Goal: Transaction & Acquisition: Purchase product/service

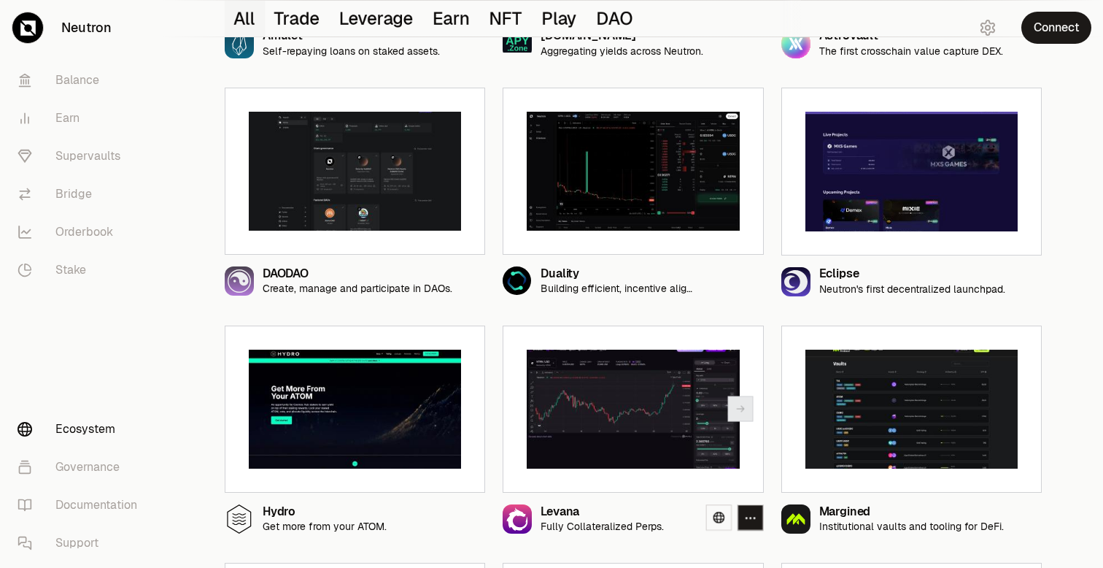
scroll to position [876, 0]
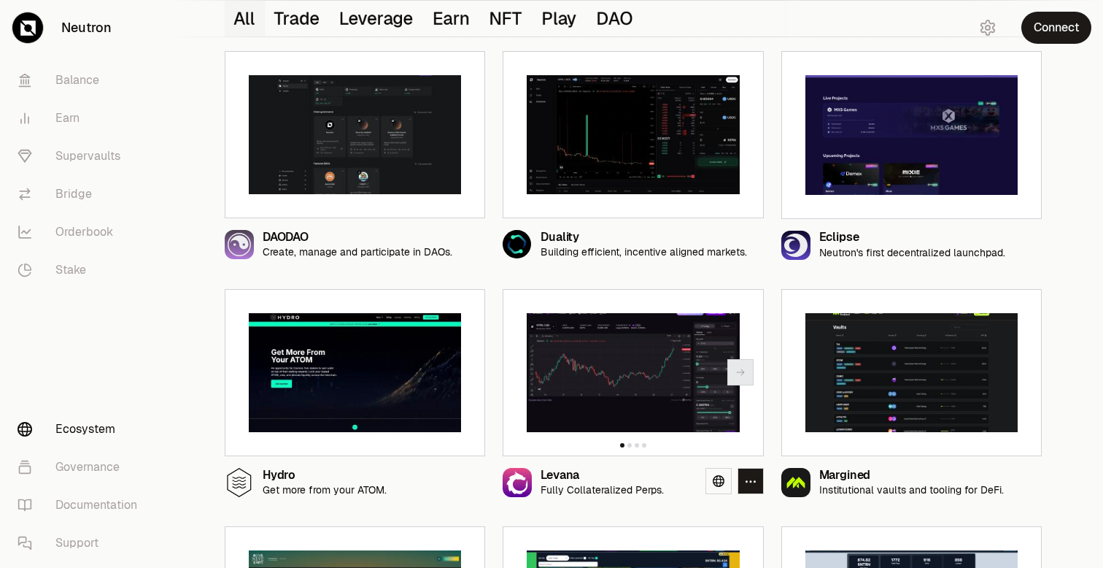
click at [623, 364] on img at bounding box center [633, 373] width 212 height 120
click at [348, 409] on img at bounding box center [355, 373] width 212 height 120
click at [461, 376] on icon "button" at bounding box center [462, 372] width 12 height 12
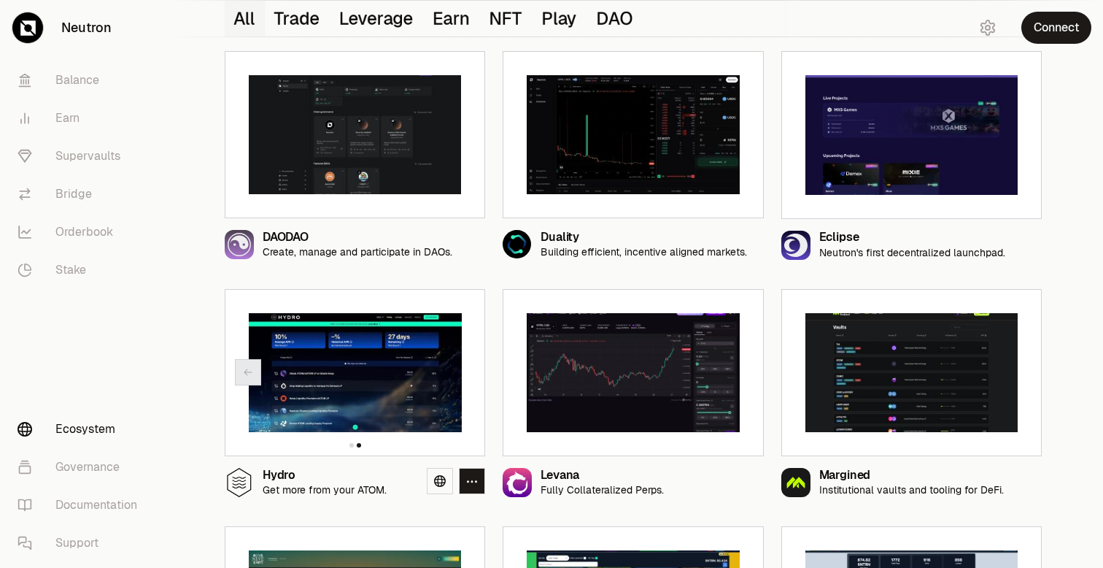
click at [344, 385] on img at bounding box center [355, 373] width 212 height 120
click at [437, 482] on icon at bounding box center [440, 481] width 12 height 12
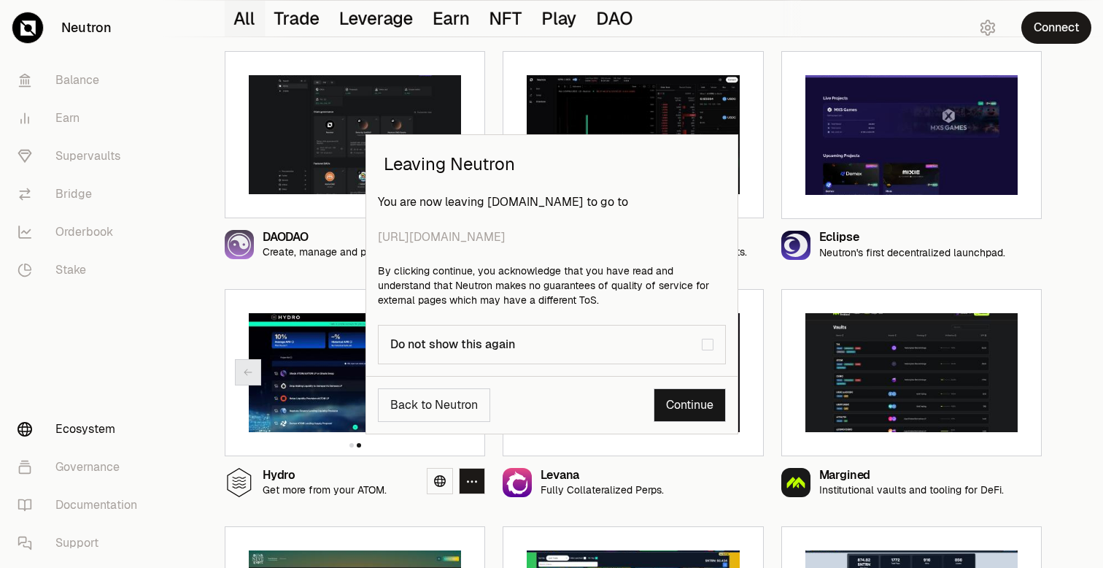
click at [679, 406] on link "Continue" at bounding box center [690, 405] width 72 height 34
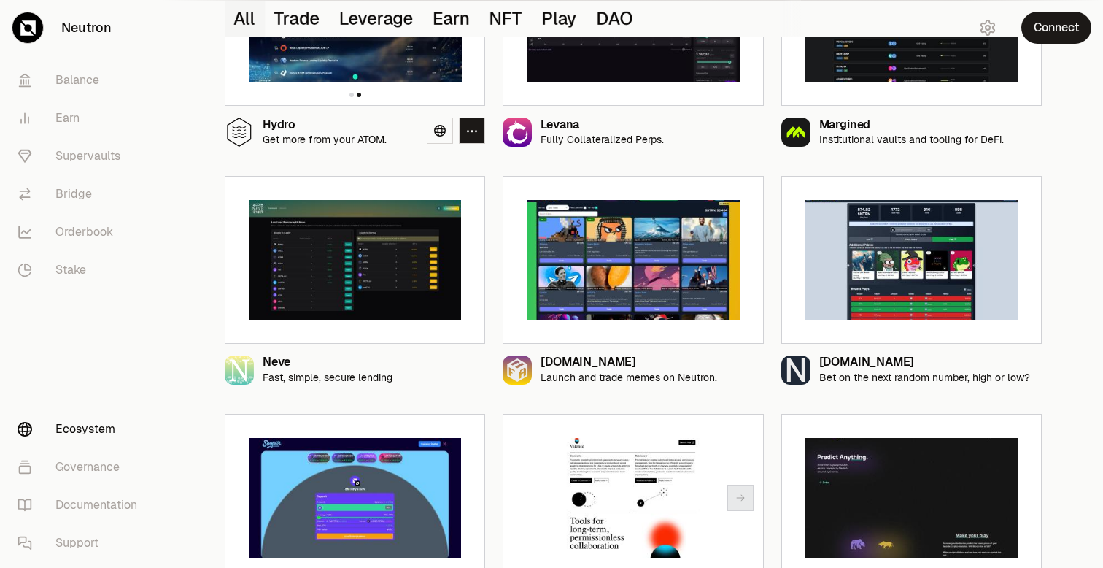
scroll to position [1255, 0]
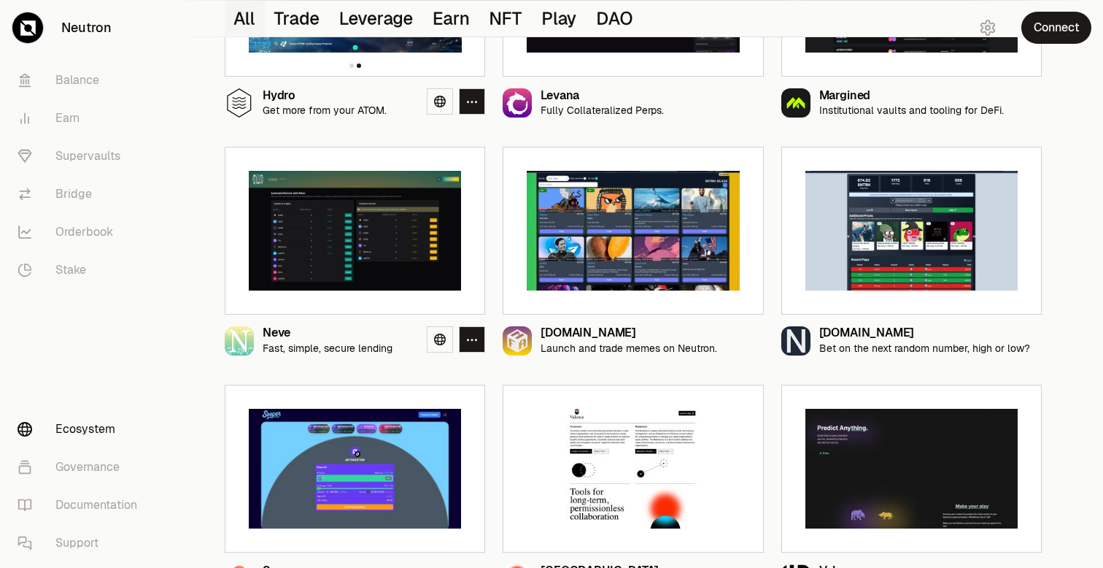
click at [342, 290] on img at bounding box center [355, 231] width 212 height 120
click at [433, 335] on link at bounding box center [440, 339] width 26 height 26
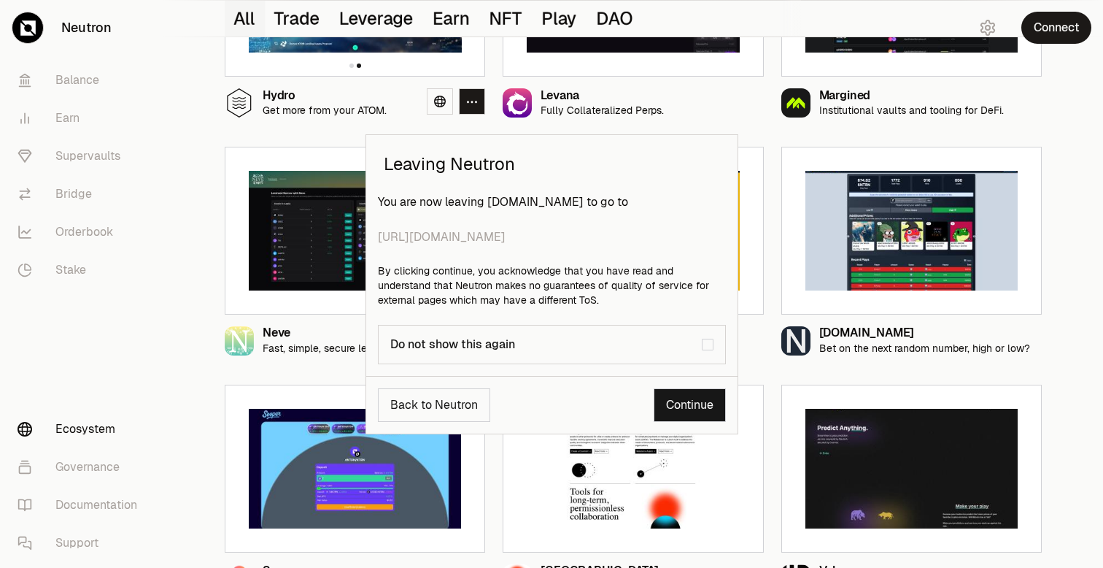
click at [698, 403] on link "Continue" at bounding box center [690, 405] width 72 height 34
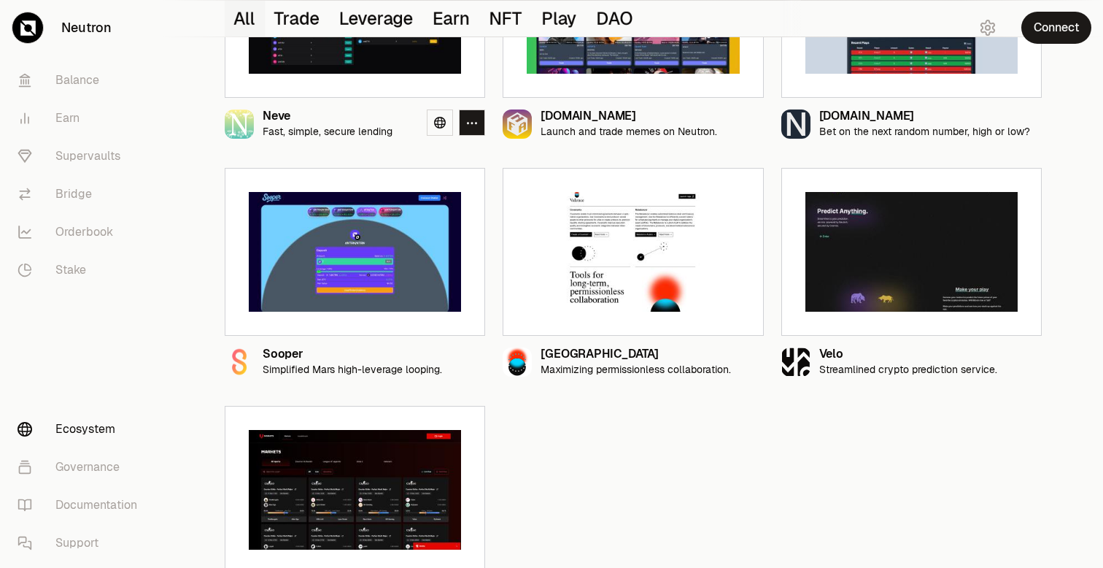
scroll to position [1501, 0]
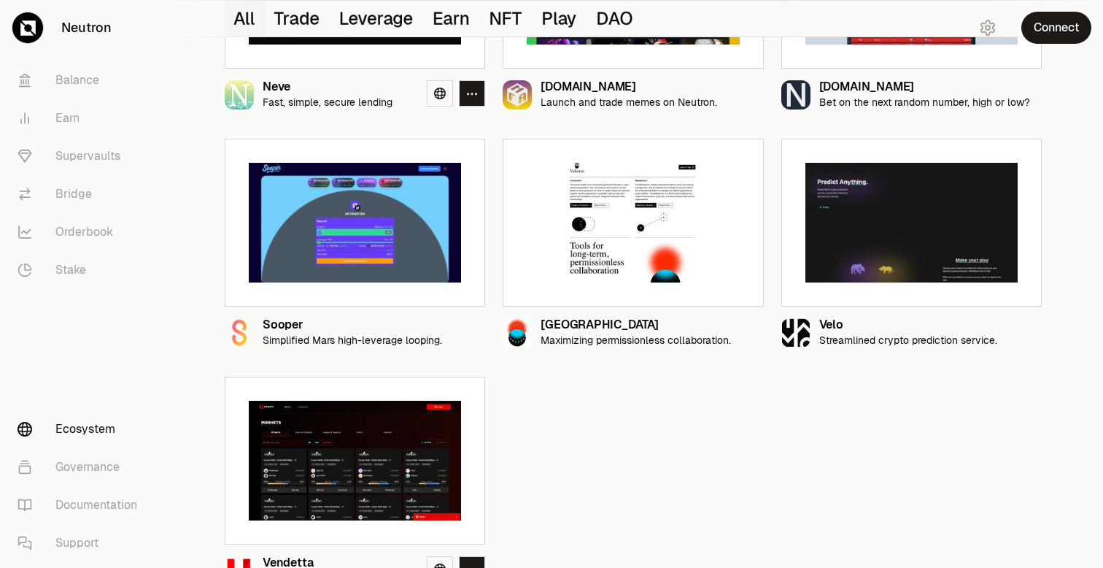
click at [379, 454] on img at bounding box center [355, 461] width 212 height 120
drag, startPoint x: 360, startPoint y: 520, endPoint x: 360, endPoint y: 467, distance: 53.3
click at [360, 519] on div at bounding box center [355, 461] width 261 height 168
click at [360, 465] on img at bounding box center [355, 461] width 212 height 120
click at [360, 550] on div ".cls-3 fill:#fff Vendetta Decentralized Prediction Market for Esports." at bounding box center [355, 564] width 261 height 41
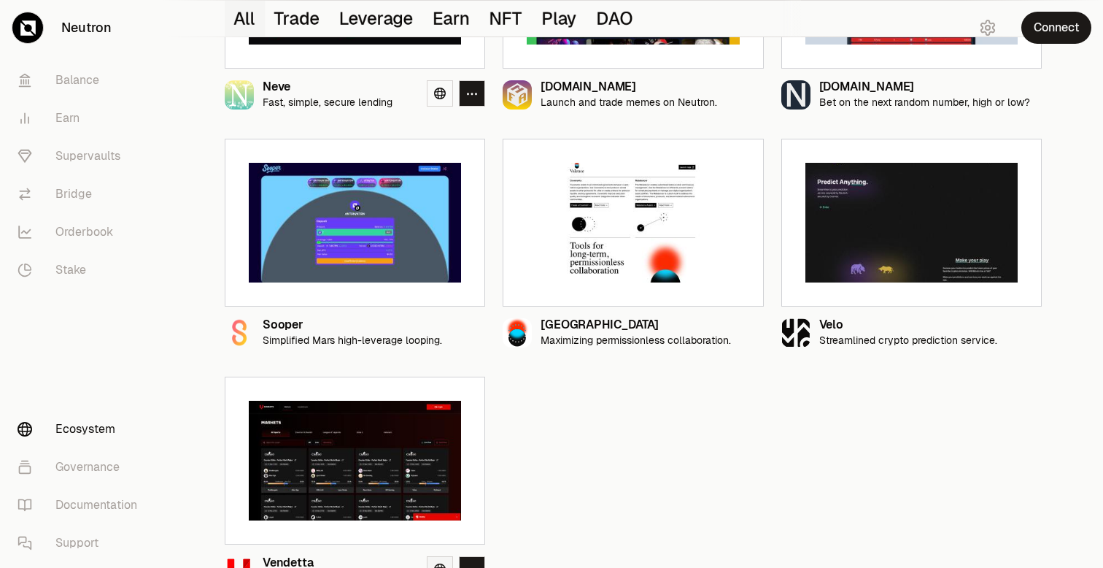
click at [438, 561] on link at bounding box center [440, 569] width 26 height 26
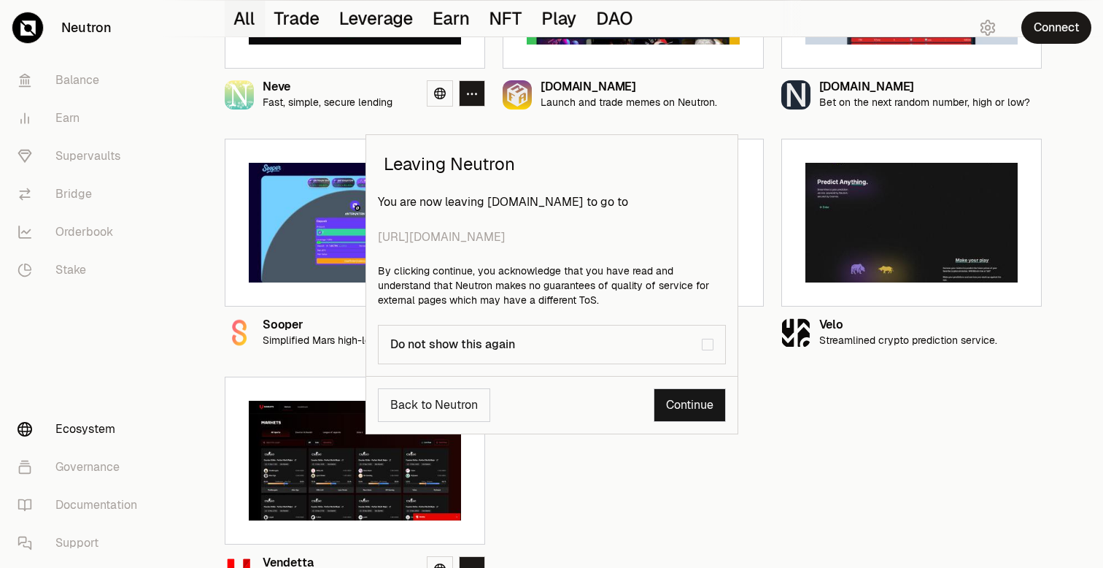
click at [676, 407] on link "Continue" at bounding box center [690, 405] width 72 height 34
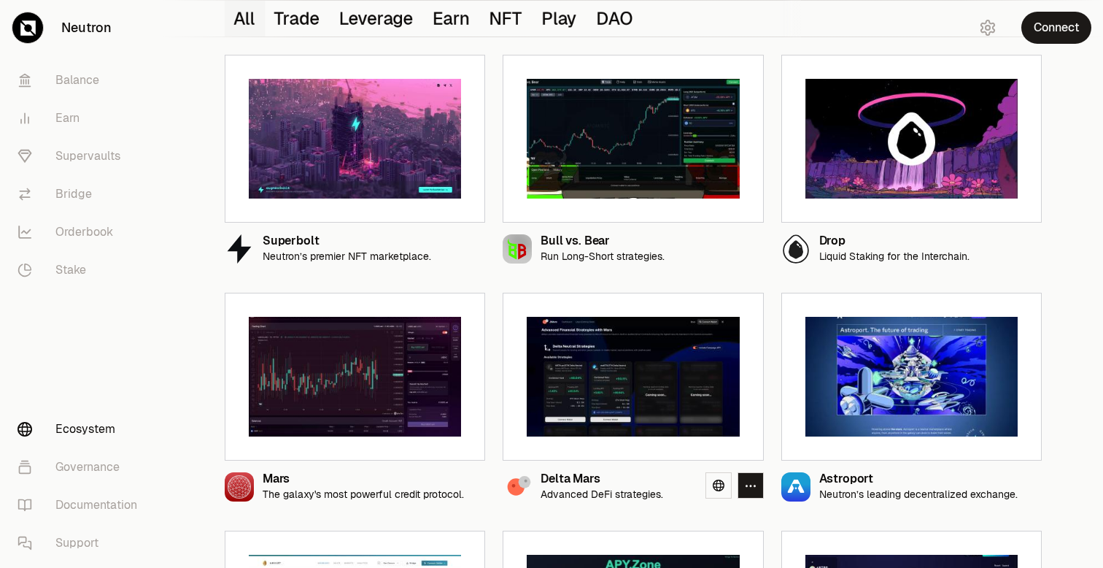
scroll to position [129, 0]
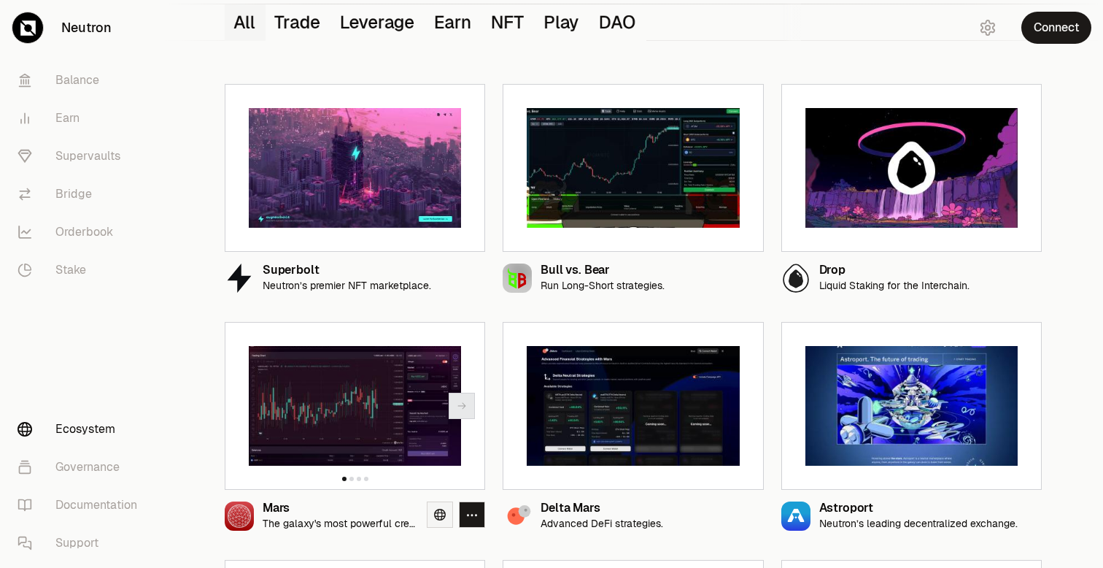
click at [441, 515] on icon at bounding box center [440, 515] width 12 height 12
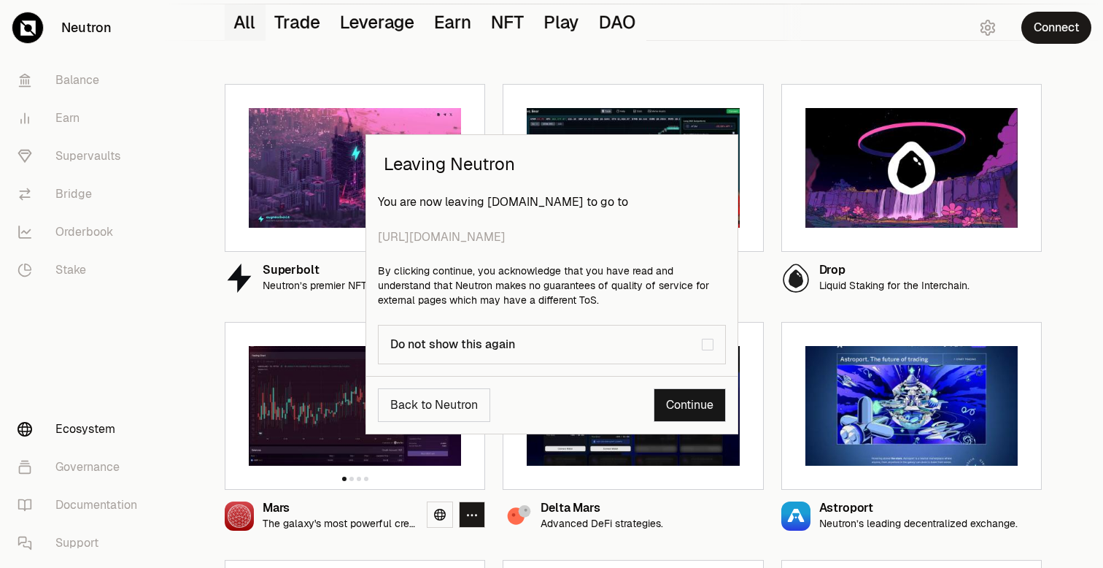
click at [680, 409] on link "Continue" at bounding box center [690, 405] width 72 height 34
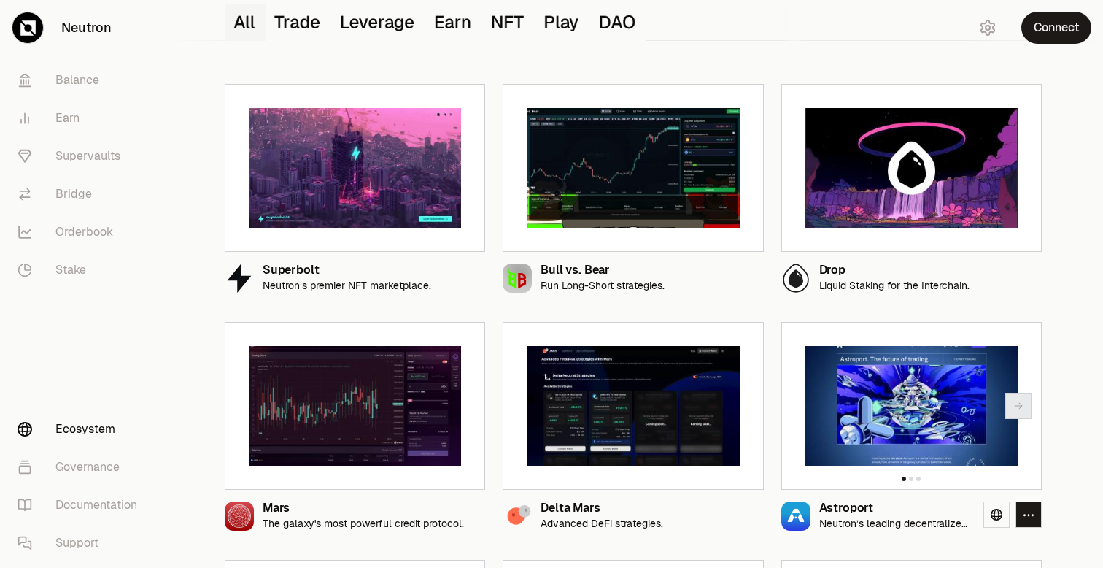
click at [918, 421] on img at bounding box center [912, 406] width 212 height 120
click at [1000, 517] on icon at bounding box center [997, 515] width 12 height 12
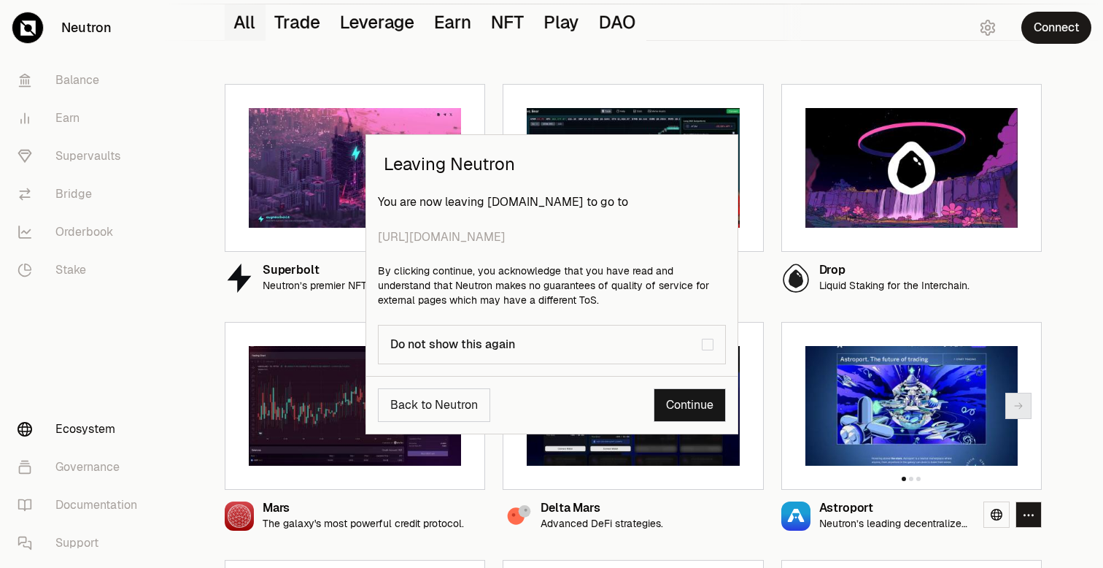
click at [684, 400] on link "Continue" at bounding box center [690, 405] width 72 height 34
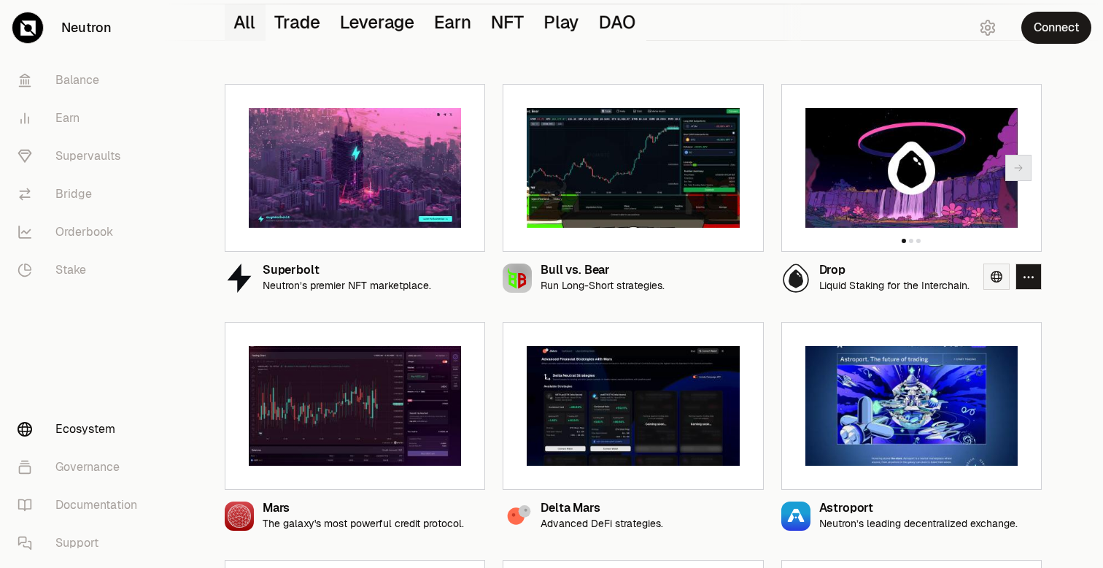
click at [1000, 274] on icon at bounding box center [997, 277] width 12 height 12
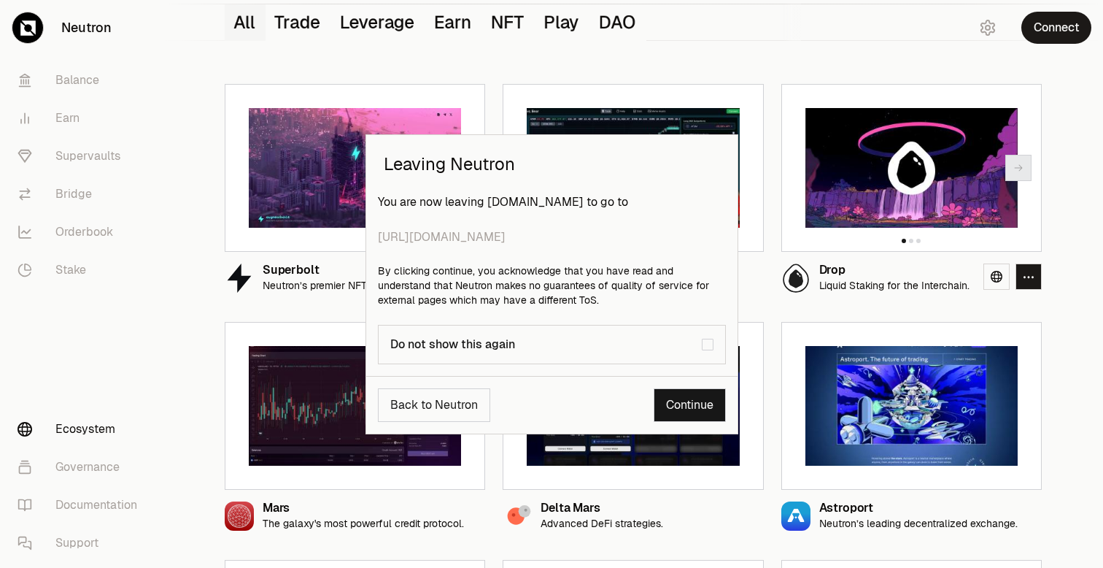
click at [65, 166] on div "Leaving Neutron You are now leaving [DOMAIN_NAME] to go to [URL][DOMAIN_NAME] B…" at bounding box center [551, 284] width 1103 height 568
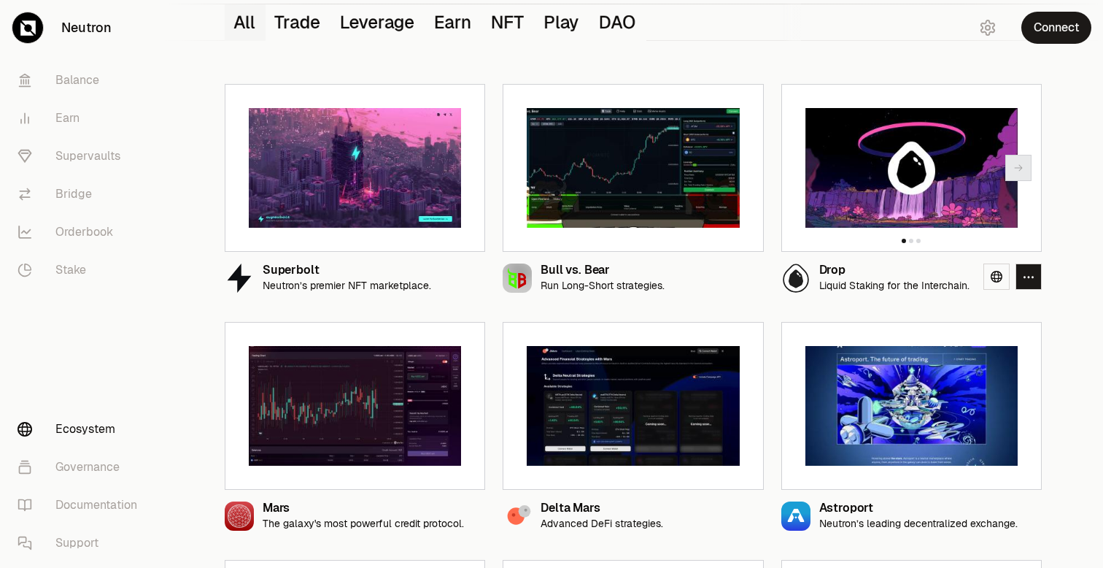
click at [65, 166] on link "Supervaults" at bounding box center [82, 156] width 152 height 38
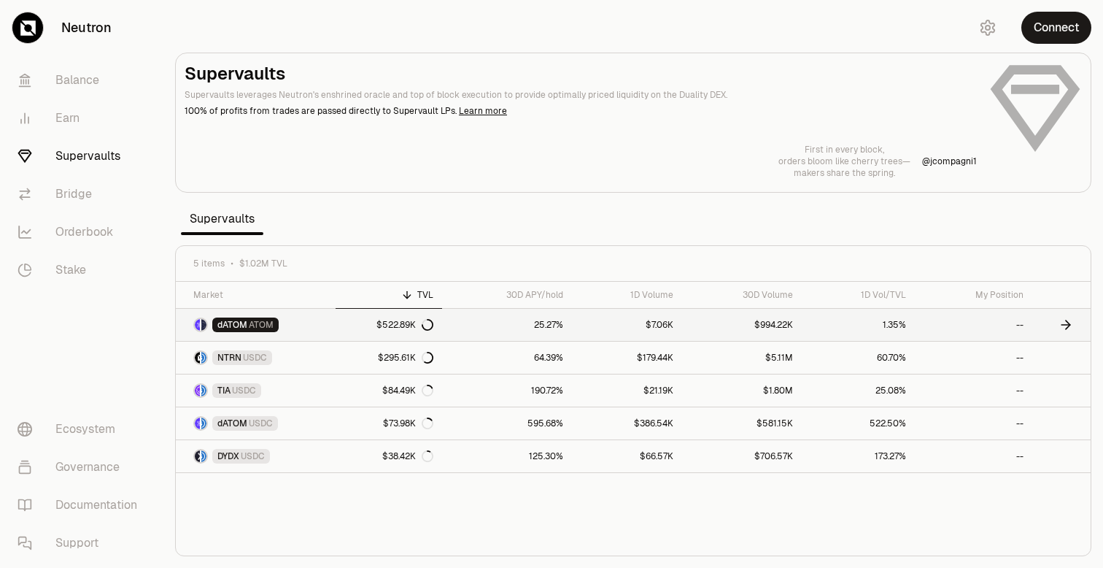
click at [336, 331] on link "$522.89K" at bounding box center [389, 325] width 107 height 32
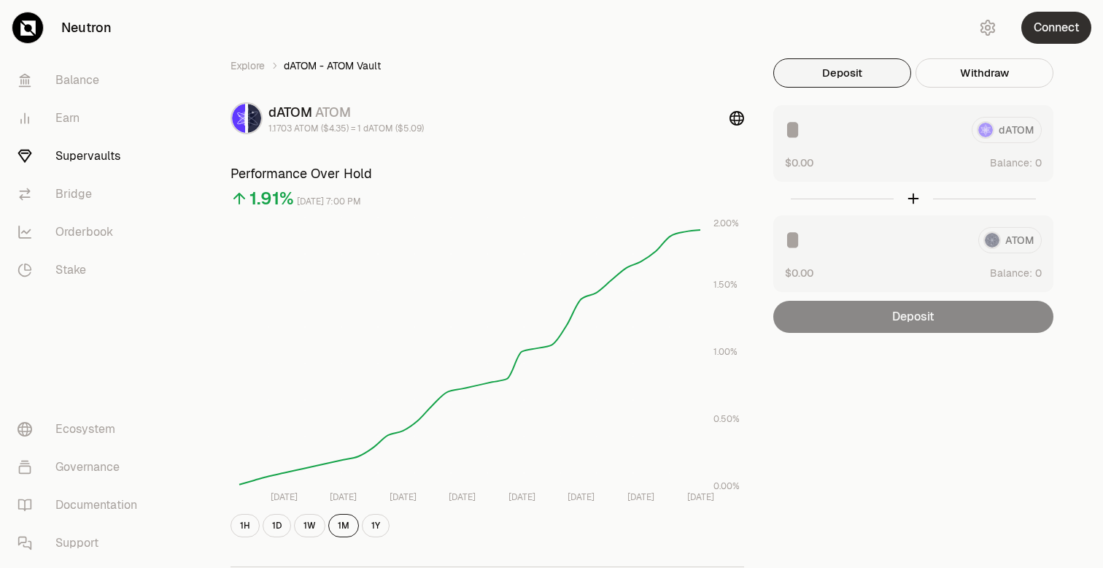
click at [1057, 28] on button "Connect" at bounding box center [1057, 28] width 70 height 32
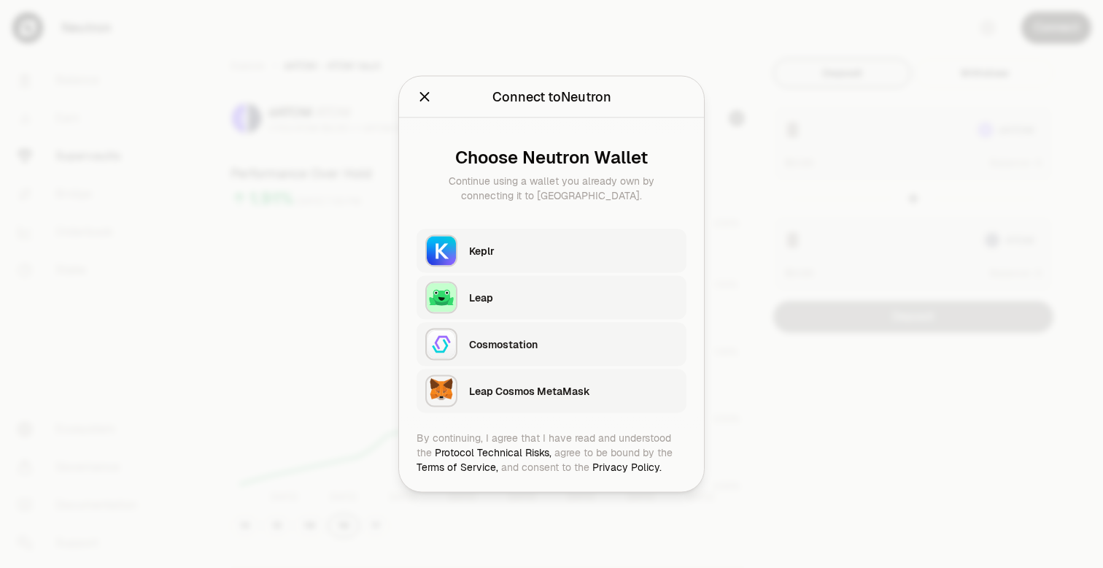
click at [529, 307] on div "Leap" at bounding box center [573, 298] width 209 height 22
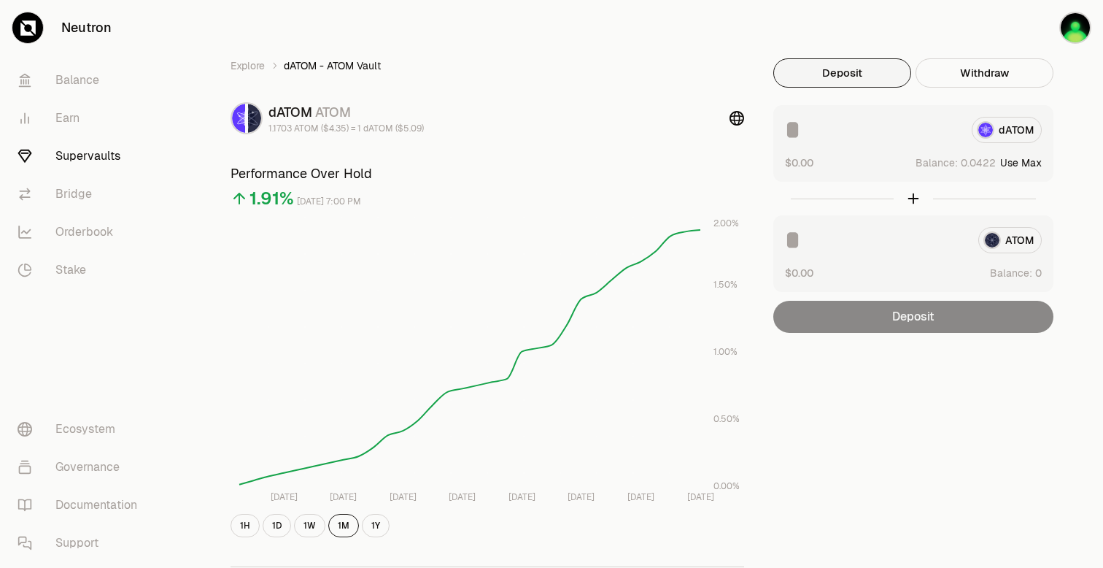
click at [1028, 163] on button "Use Max" at bounding box center [1021, 162] width 42 height 15
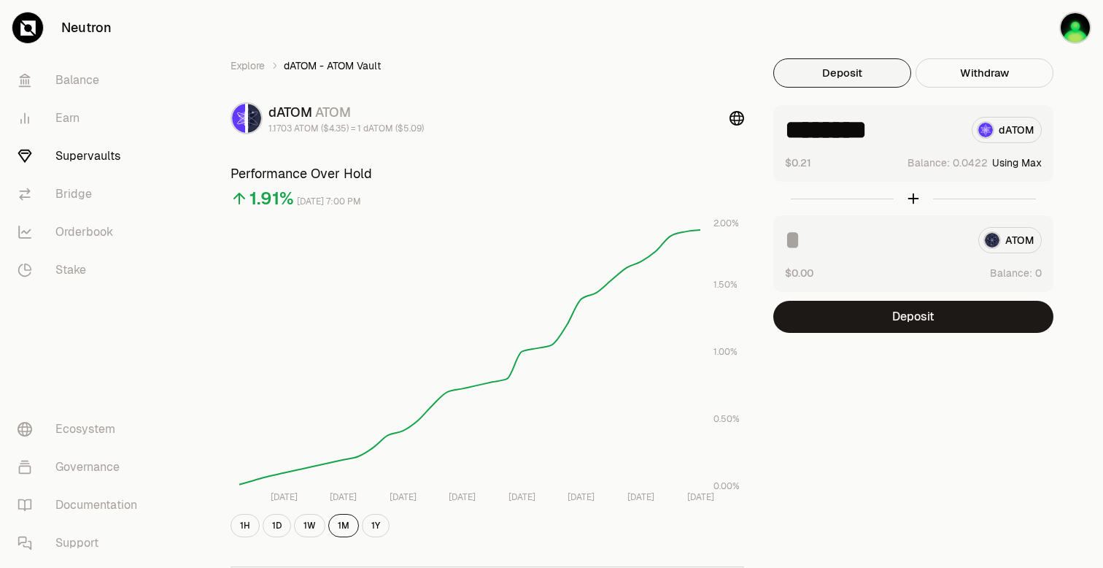
click at [1013, 159] on button "Using Max" at bounding box center [1017, 162] width 50 height 15
click at [917, 134] on input "********" at bounding box center [872, 130] width 175 height 26
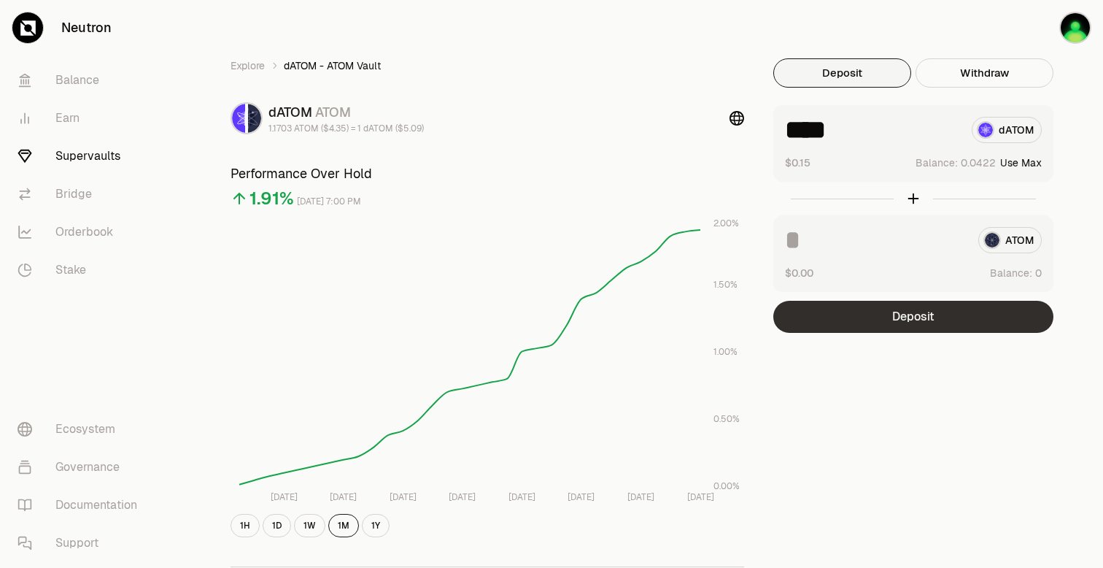
type input "****"
click at [907, 310] on button "Deposit" at bounding box center [913, 317] width 280 height 32
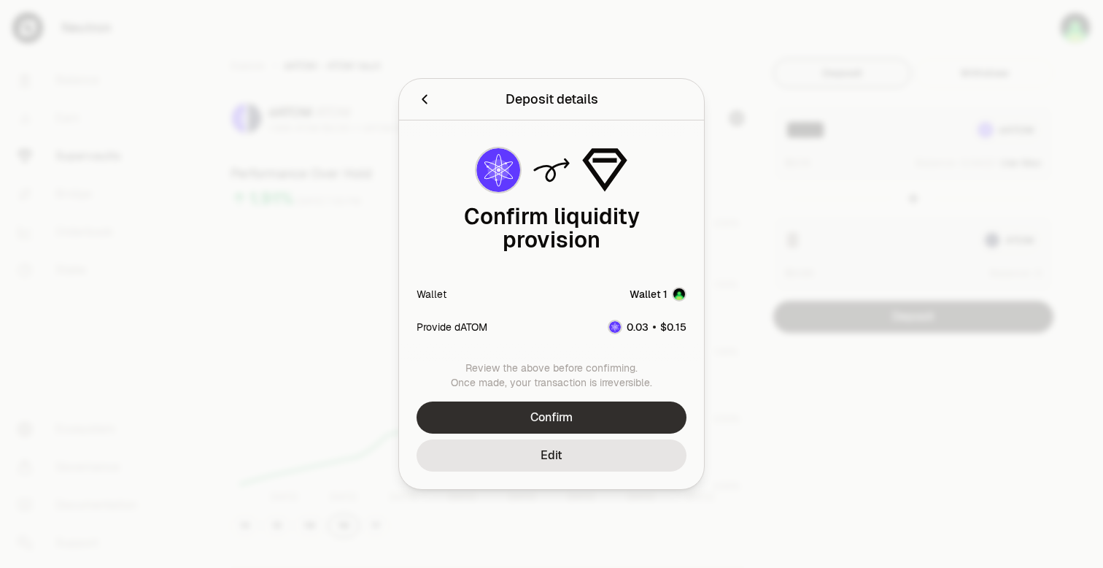
click at [552, 414] on button "Confirm" at bounding box center [552, 417] width 270 height 32
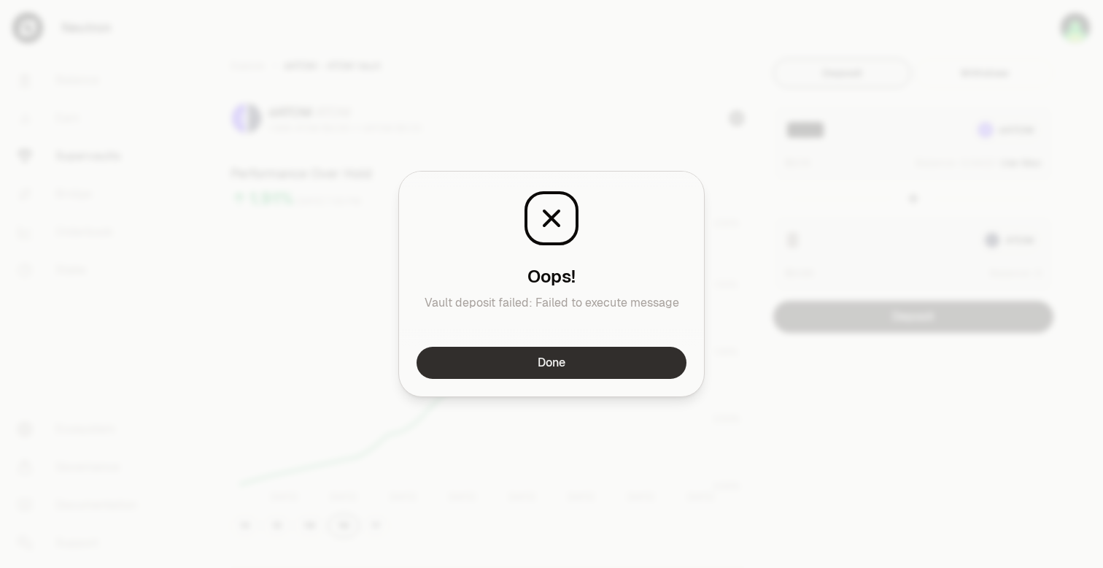
click at [560, 360] on button "Done" at bounding box center [552, 363] width 270 height 32
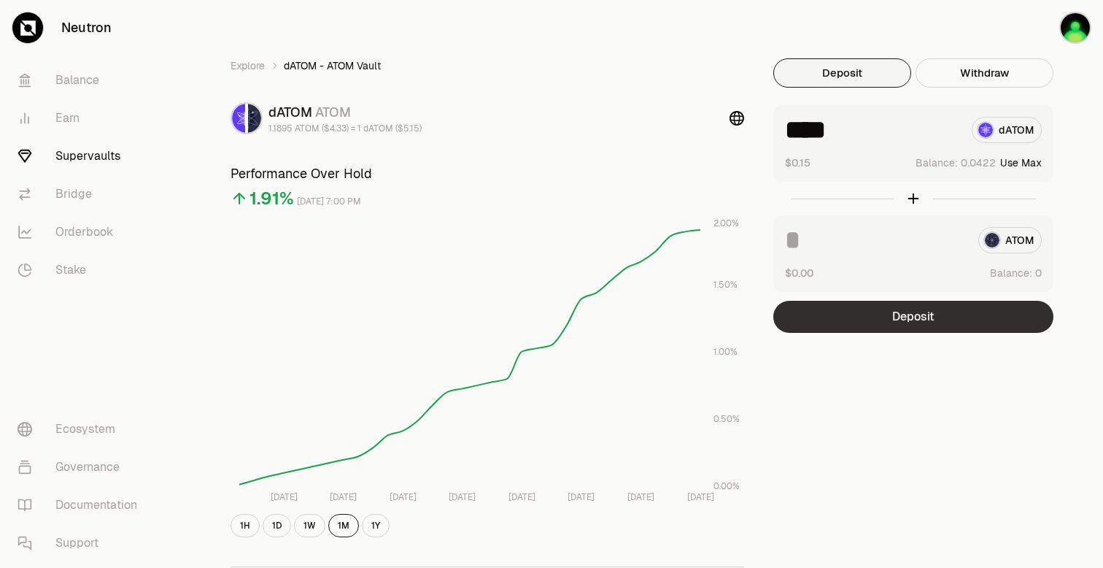
click at [871, 308] on button "Deposit" at bounding box center [913, 317] width 280 height 32
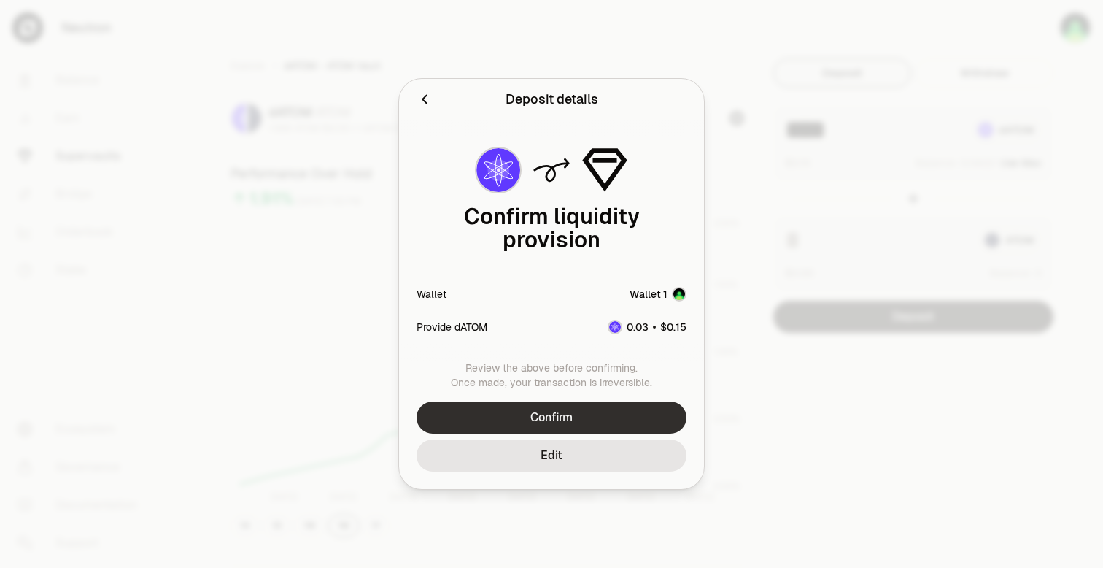
click at [556, 415] on button "Confirm" at bounding box center [552, 417] width 270 height 32
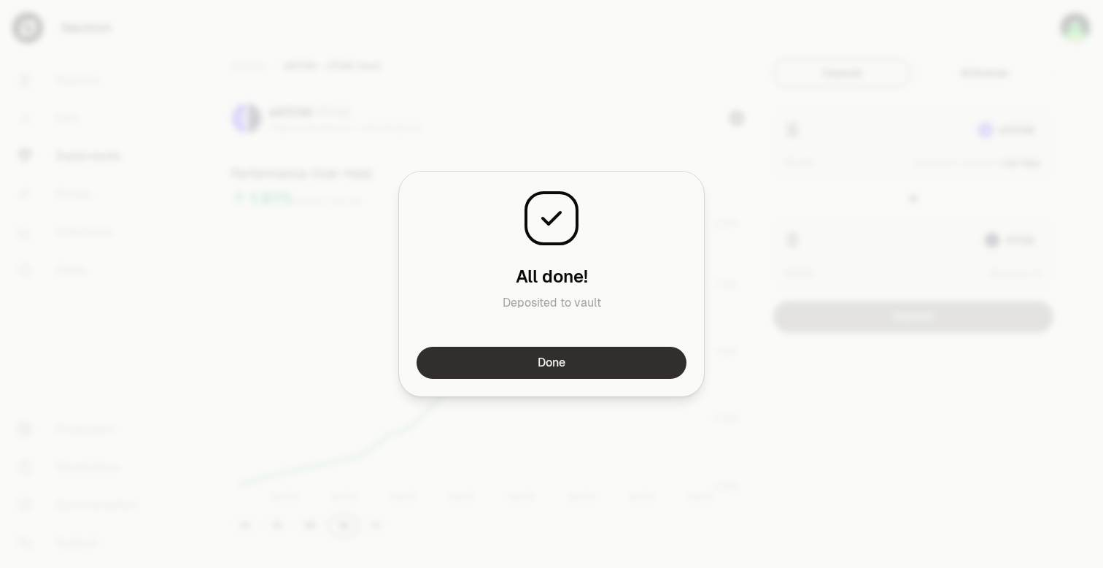
click at [541, 370] on button "Done" at bounding box center [552, 363] width 270 height 32
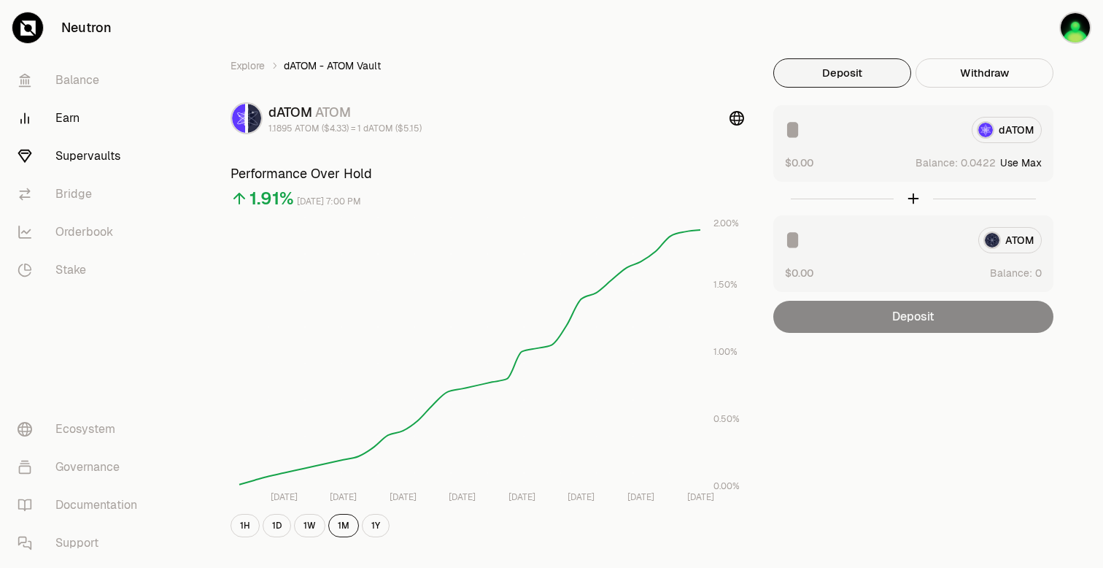
click at [66, 115] on link "Earn" at bounding box center [82, 118] width 152 height 38
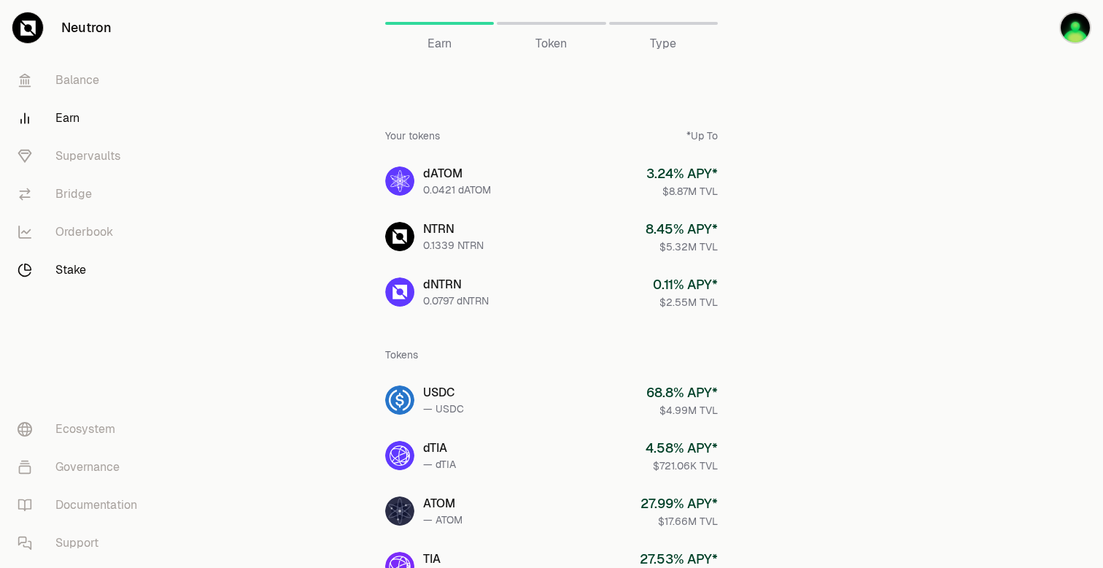
click at [67, 274] on link "Stake" at bounding box center [82, 270] width 152 height 38
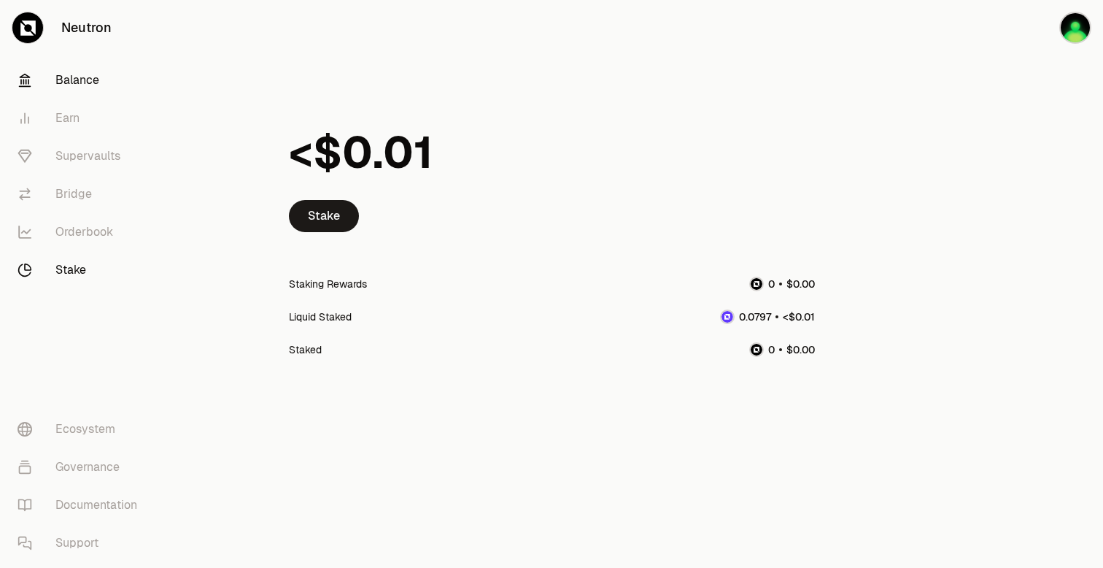
click at [73, 89] on link "Balance" at bounding box center [82, 80] width 152 height 38
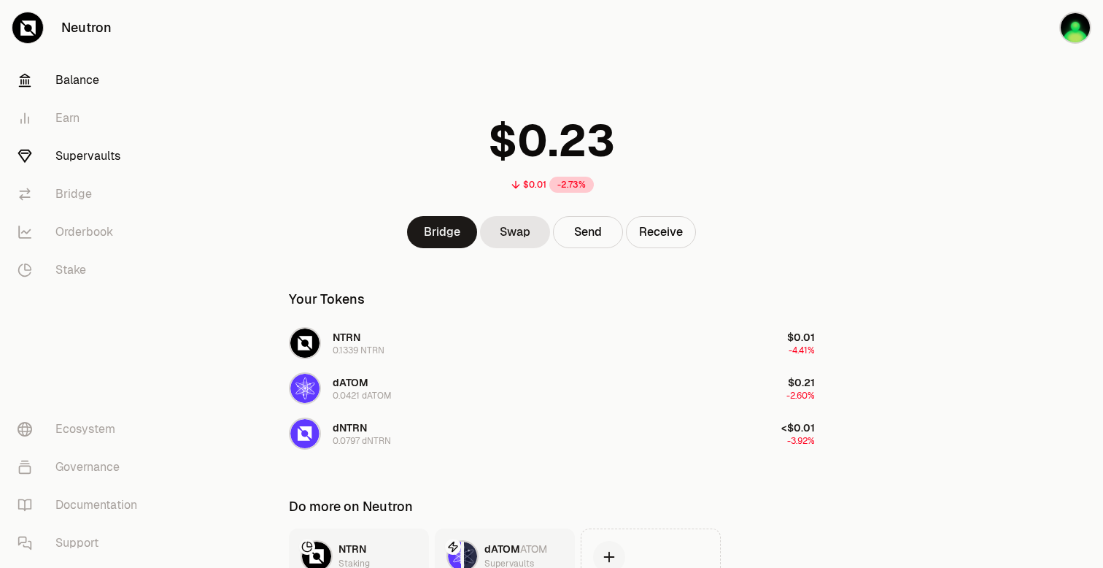
click at [111, 159] on link "Supervaults" at bounding box center [82, 156] width 152 height 38
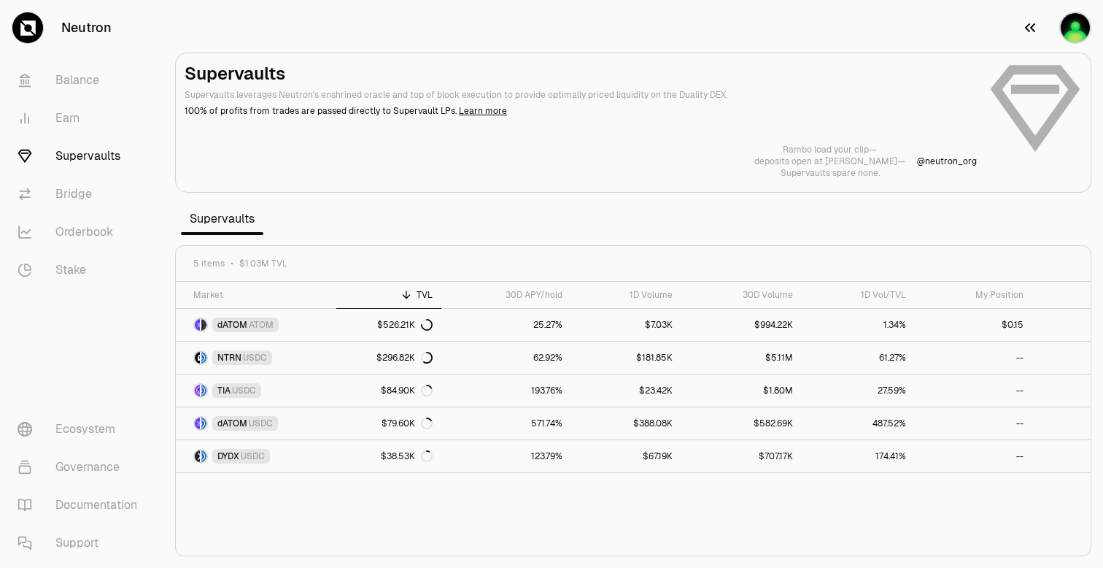
click at [1073, 25] on img "button" at bounding box center [1076, 28] width 32 height 32
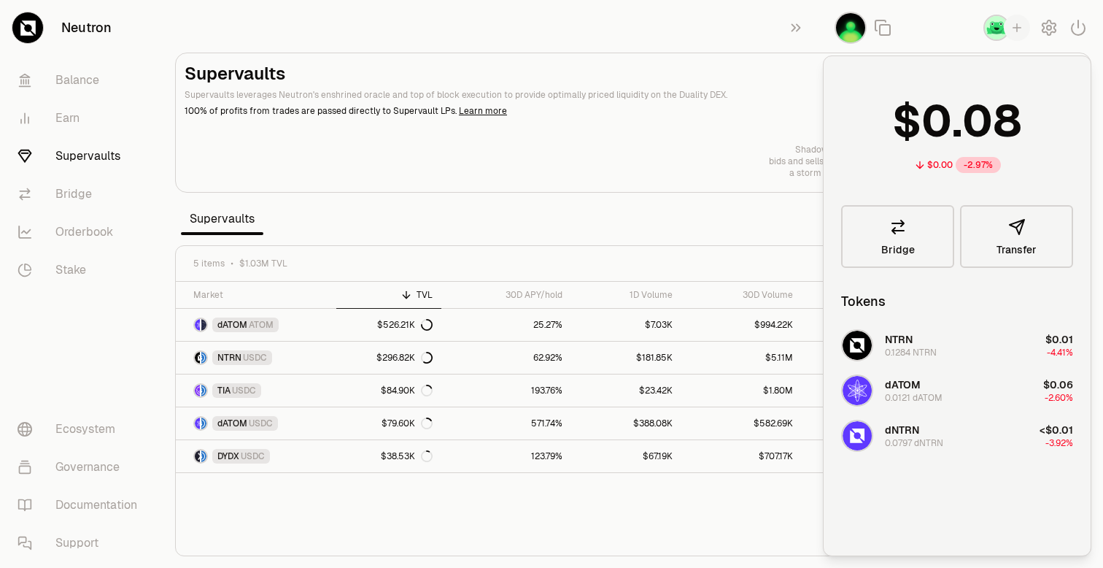
click at [1002, 30] on img "button" at bounding box center [997, 28] width 26 height 26
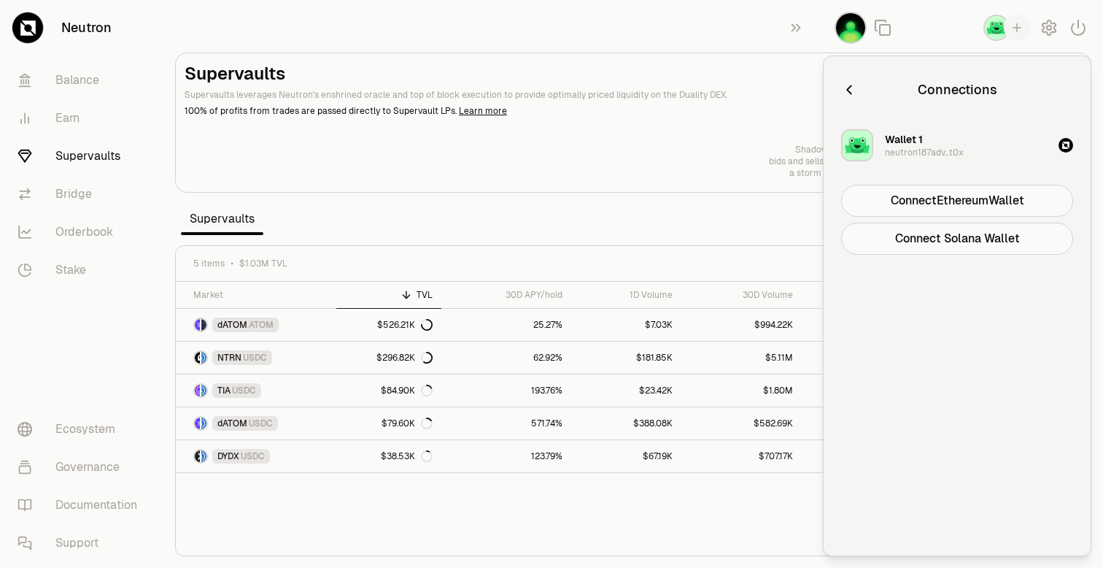
click at [1002, 30] on img "button" at bounding box center [997, 28] width 26 height 26
click at [852, 92] on icon "button" at bounding box center [849, 90] width 16 height 16
